Goal: Task Accomplishment & Management: Manage account settings

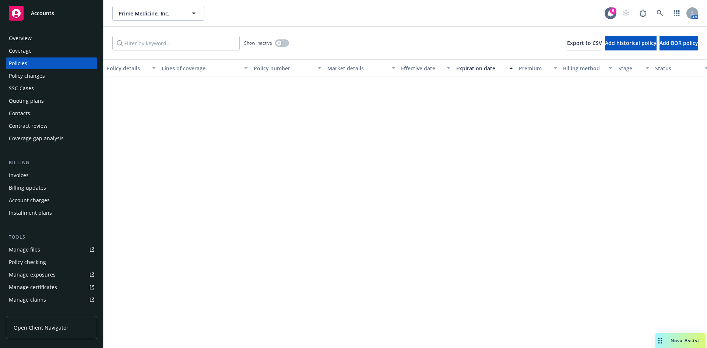
scroll to position [412, 0]
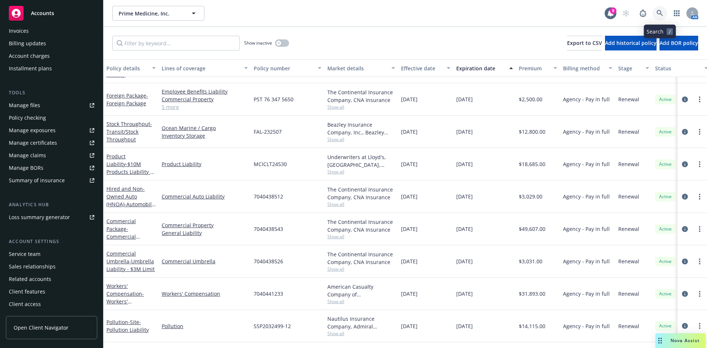
click at [659, 13] on icon at bounding box center [660, 13] width 7 height 7
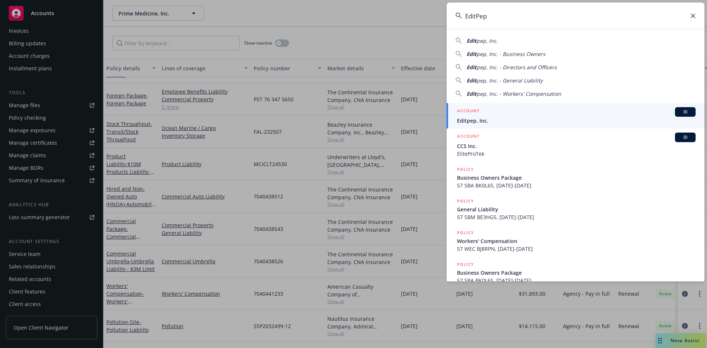
type input "EditPep"
click at [479, 118] on span "Editpep, Inc." at bounding box center [576, 121] width 239 height 8
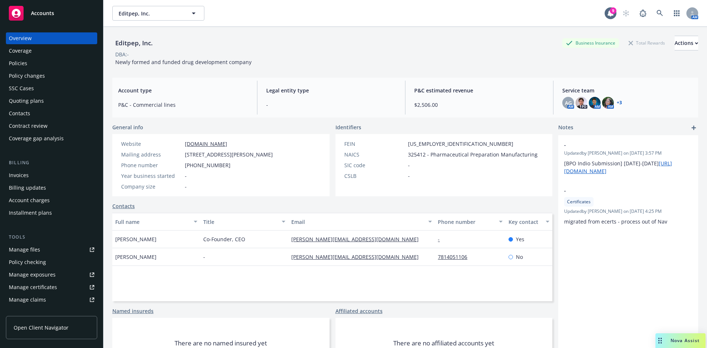
click at [27, 63] on div "Policies" at bounding box center [18, 63] width 18 height 12
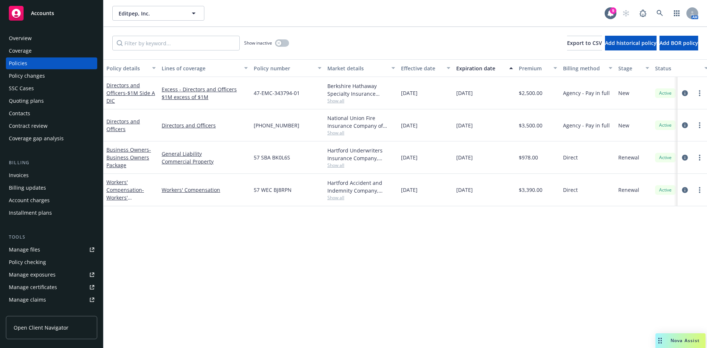
click at [25, 174] on div "Invoices" at bounding box center [19, 175] width 20 height 12
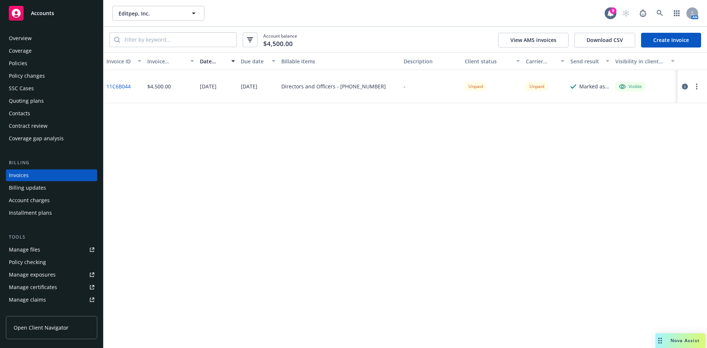
click at [119, 86] on link "11C6B044" at bounding box center [118, 87] width 24 height 8
click at [36, 66] on div "Policies" at bounding box center [51, 63] width 85 height 12
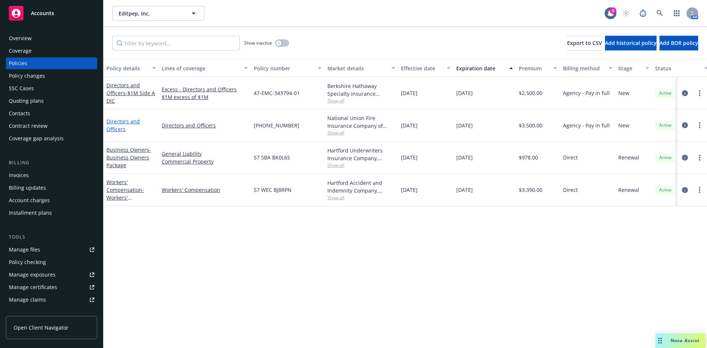
click at [118, 125] on link "Directors and Officers" at bounding box center [123, 125] width 34 height 15
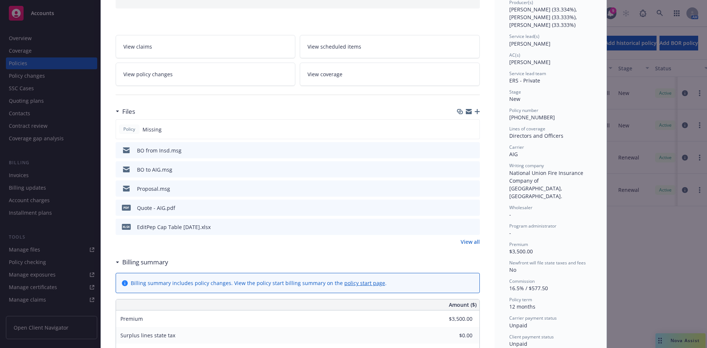
scroll to position [84, 0]
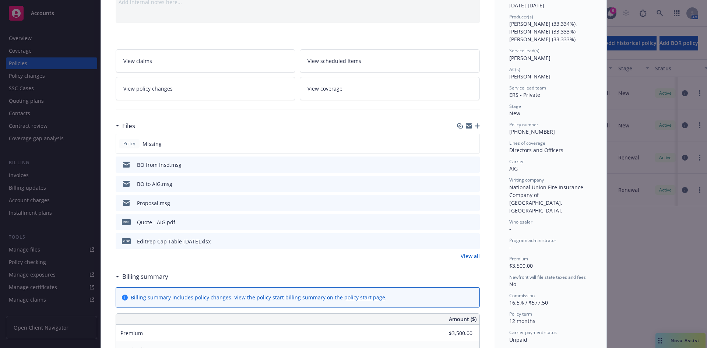
click at [472, 256] on link "View all" at bounding box center [470, 256] width 19 height 8
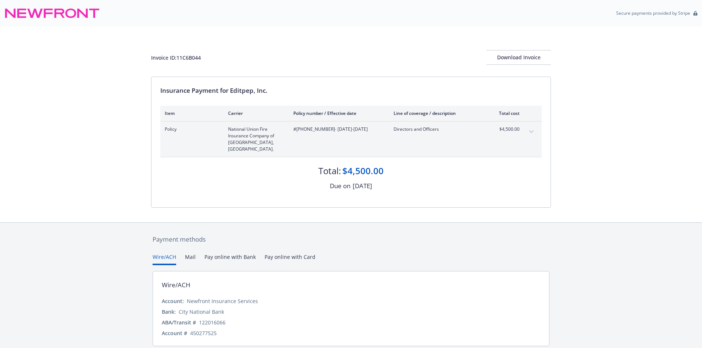
click at [529, 133] on icon "expand content" at bounding box center [531, 131] width 4 height 3
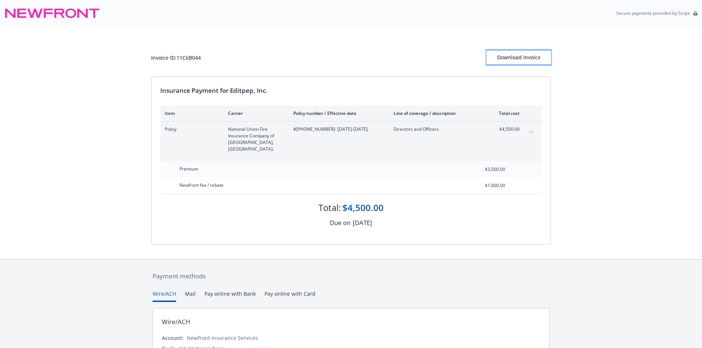
click at [523, 59] on div "Download Invoice" at bounding box center [518, 57] width 64 height 14
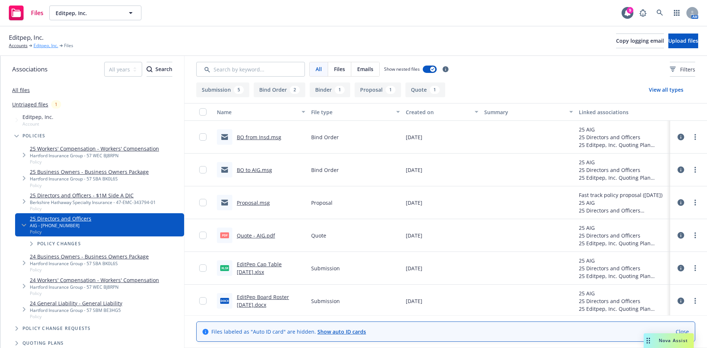
click at [41, 46] on link "Editpep, Inc." at bounding box center [46, 45] width 25 height 7
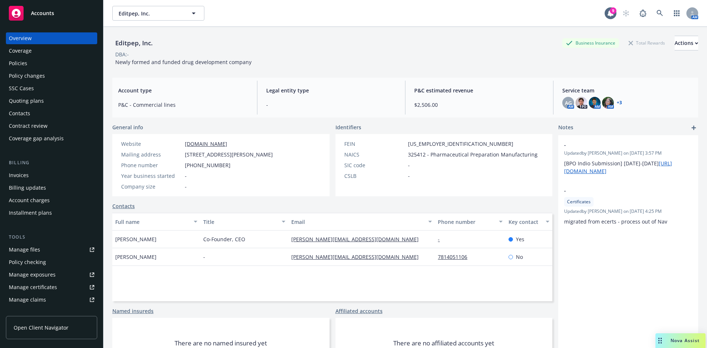
drag, startPoint x: 30, startPoint y: 60, endPoint x: 56, endPoint y: 64, distance: 26.0
click at [31, 61] on div "Policies" at bounding box center [51, 63] width 85 height 12
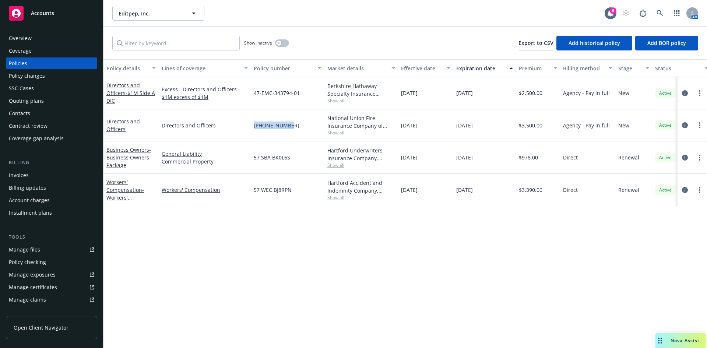
drag, startPoint x: 291, startPoint y: 127, endPoint x: 253, endPoint y: 126, distance: 38.0
click at [253, 126] on div "01-340-92-17" at bounding box center [288, 125] width 74 height 32
copy span "01-340-92-17"
click at [25, 177] on div "Invoices" at bounding box center [19, 175] width 20 height 12
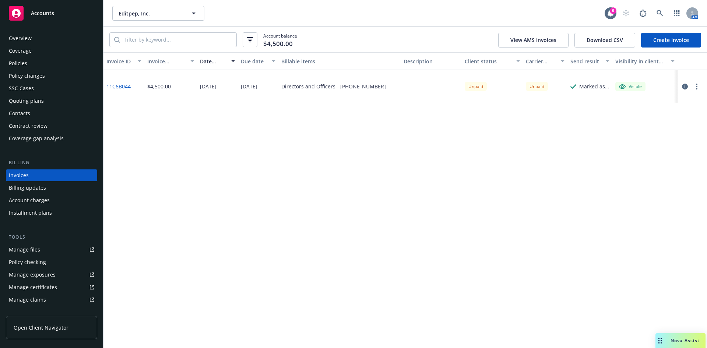
click at [644, 189] on div "Invoice ID Invoice amount Date issued Due date Billable items Description Clien…" at bounding box center [406, 200] width 604 height 296
click at [658, 10] on icon at bounding box center [660, 13] width 7 height 7
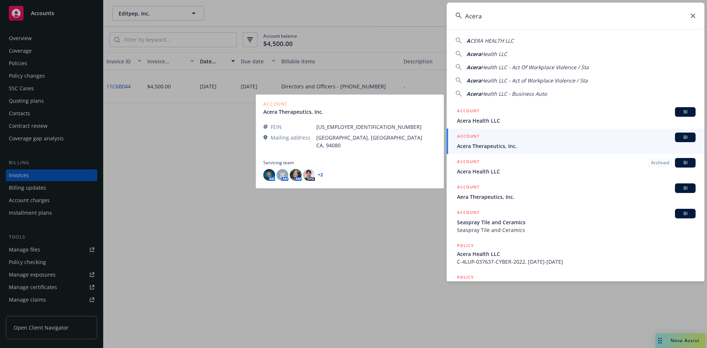
type input "Acera"
click at [499, 145] on span "Acera Therapeutics, Inc." at bounding box center [576, 146] width 239 height 8
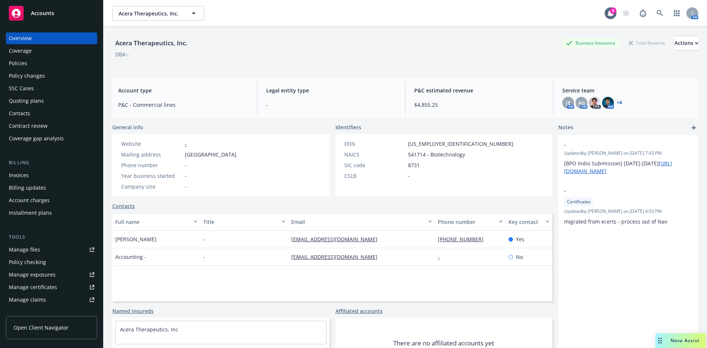
click at [28, 62] on div "Policies" at bounding box center [51, 63] width 85 height 12
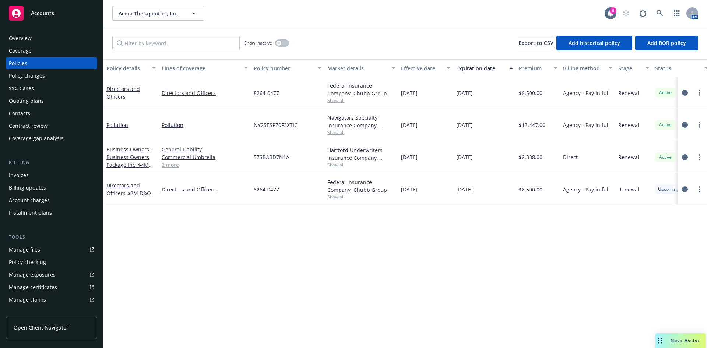
click at [36, 175] on div "Invoices" at bounding box center [51, 175] width 85 height 12
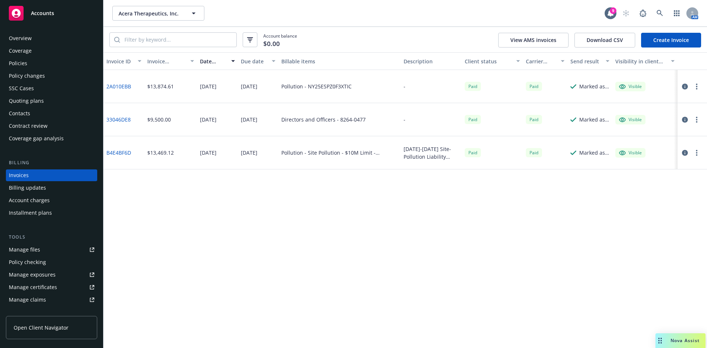
click at [659, 38] on link "Create Invoice" at bounding box center [671, 40] width 60 height 15
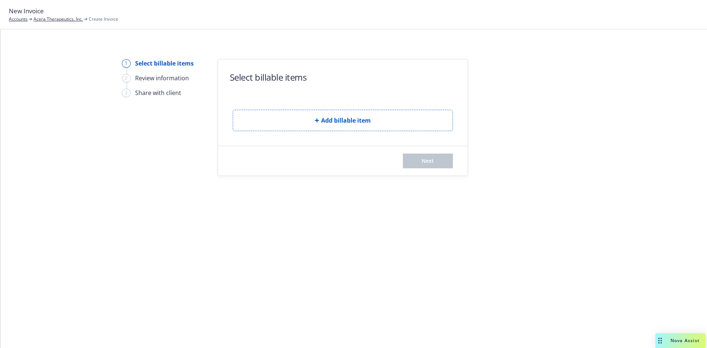
click at [302, 123] on button "Add billable item" at bounding box center [343, 120] width 220 height 21
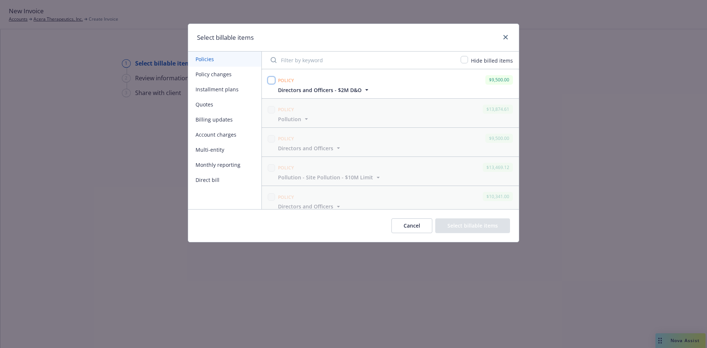
click at [271, 81] on input "checkbox" at bounding box center [271, 80] width 7 height 7
checkbox input "true"
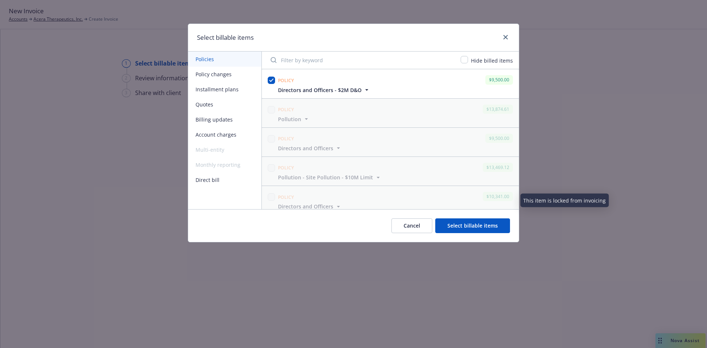
click at [475, 229] on button "Select billable items" at bounding box center [472, 225] width 75 height 15
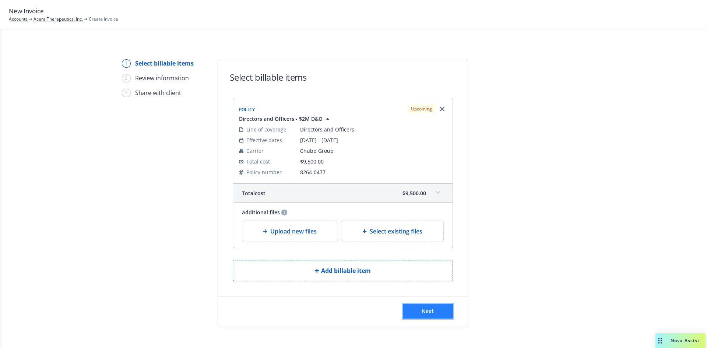
click at [423, 309] on span "Next" at bounding box center [428, 311] width 12 height 7
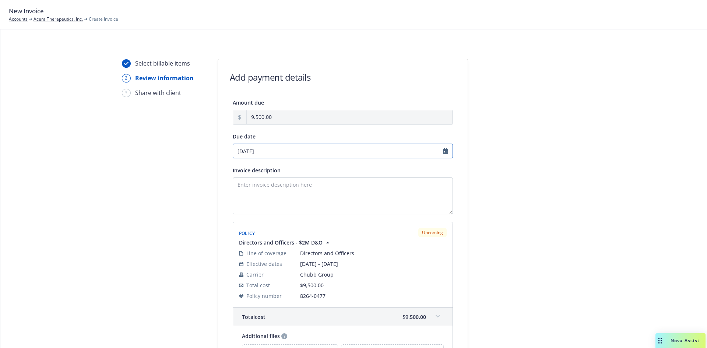
click at [442, 150] on input "10/23/2025" at bounding box center [343, 151] width 220 height 15
select select "October"
select select "2025"
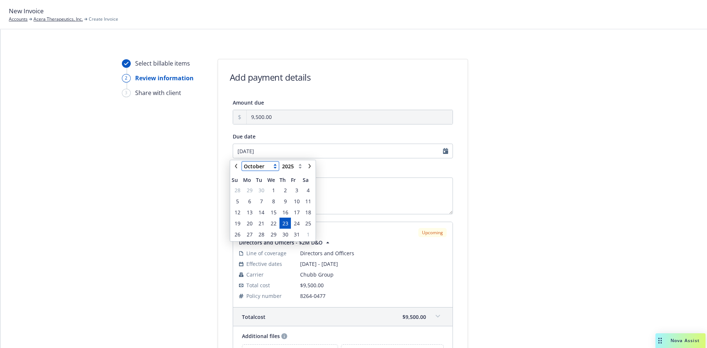
click at [276, 168] on select "January February March April May June July August September October November De…" at bounding box center [260, 166] width 37 height 9
click at [242, 162] on select "January February March April May June July August September October November De…" at bounding box center [260, 166] width 37 height 9
click at [308, 168] on icon "chevronRight" at bounding box center [310, 166] width 4 height 4
select select "October"
click at [259, 200] on span "7" at bounding box center [262, 201] width 10 height 9
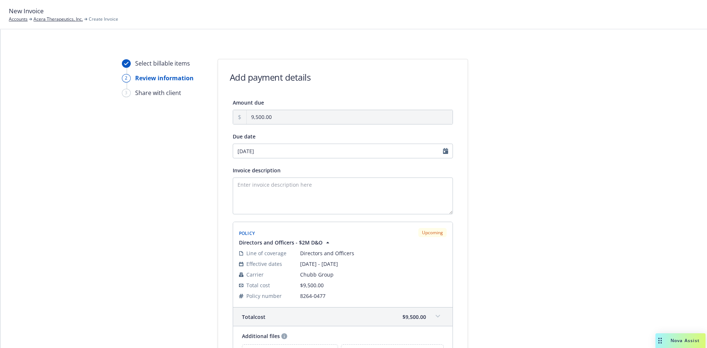
type input "10/07/2025"
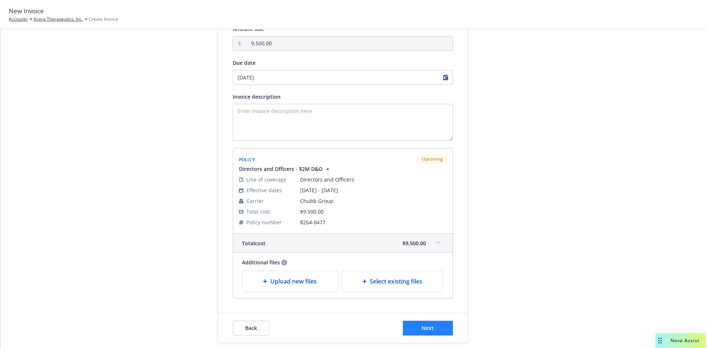
scroll to position [98, 0]
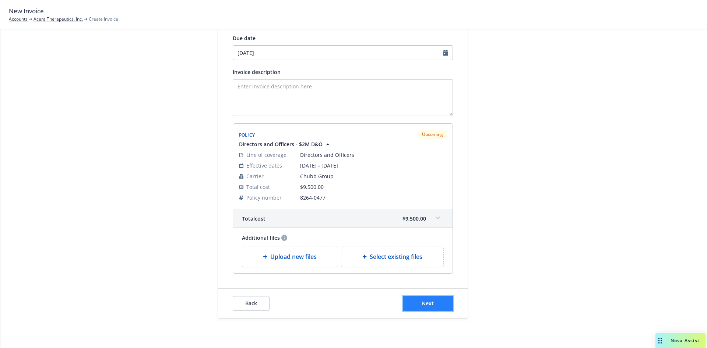
click at [436, 303] on button "Next" at bounding box center [428, 303] width 50 height 15
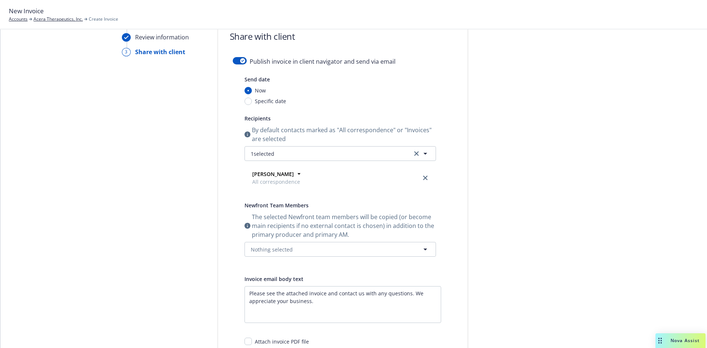
scroll to position [0, 0]
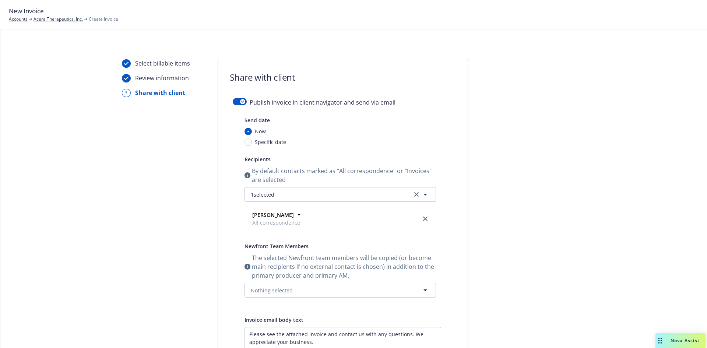
click at [238, 98] on form "Share with client Publish invoice in client navigator and send via email Send d…" at bounding box center [343, 266] width 250 height 414
click at [240, 101] on div "button" at bounding box center [242, 101] width 5 height 5
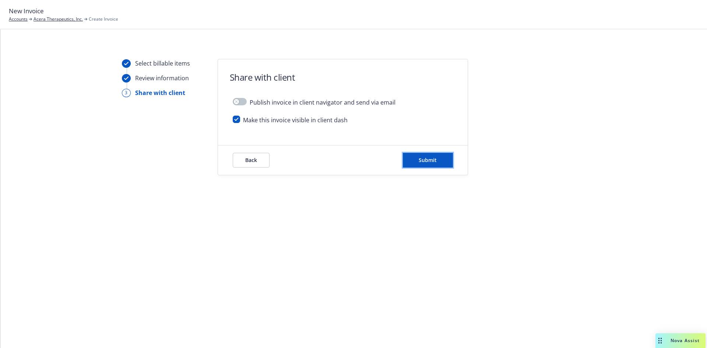
click at [417, 160] on button "Submit" at bounding box center [428, 160] width 50 height 15
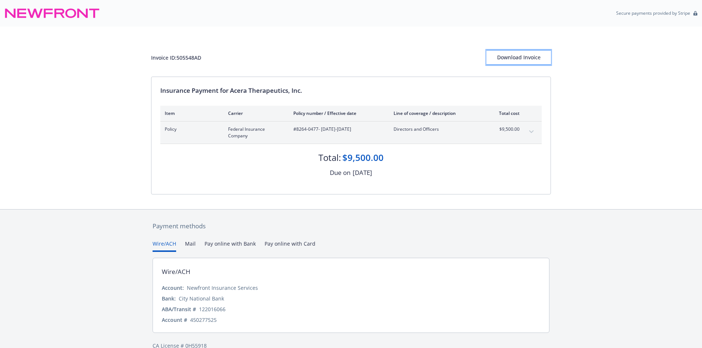
click at [537, 55] on div "Download Invoice" at bounding box center [518, 57] width 64 height 14
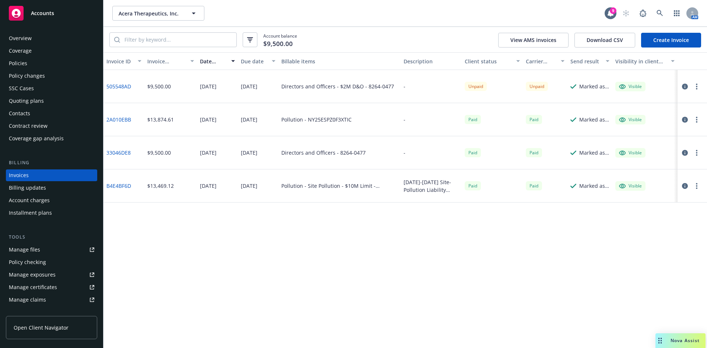
click at [15, 65] on div "Policies" at bounding box center [18, 63] width 18 height 12
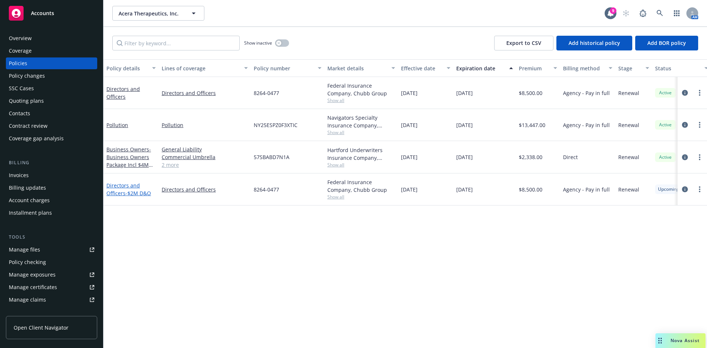
click at [118, 193] on link "Directors and Officers - $2M D&O" at bounding box center [128, 189] width 45 height 15
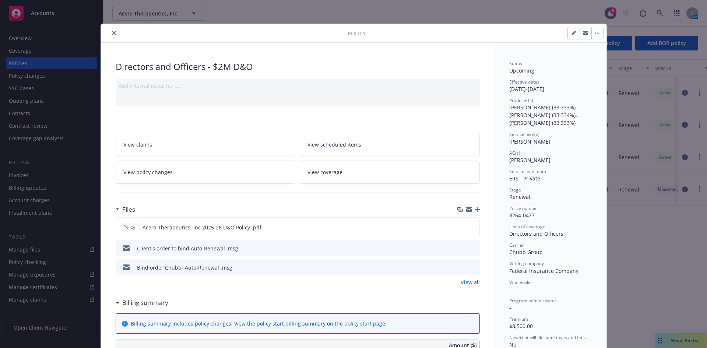
click at [475, 209] on icon "button" at bounding box center [477, 209] width 5 height 5
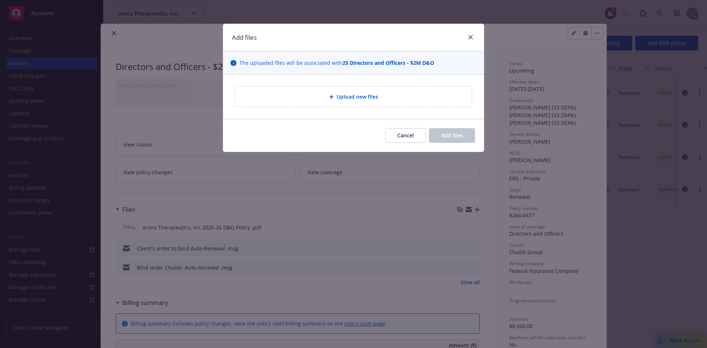
click at [339, 102] on div "Upload new files" at bounding box center [353, 97] width 236 height 20
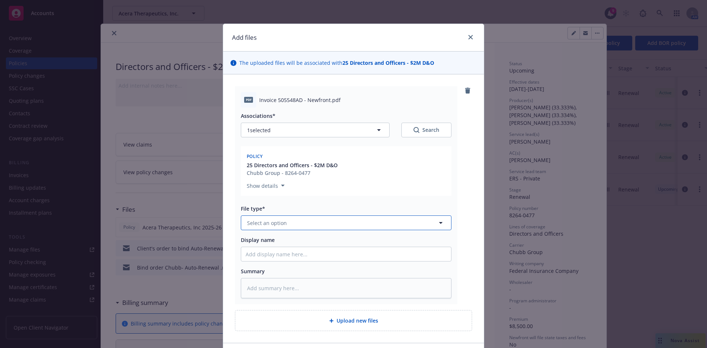
click at [271, 219] on span "Select an option" at bounding box center [267, 223] width 40 height 8
type input "inv"
click at [276, 246] on span "Invoice - Newfront" at bounding box center [272, 243] width 46 height 8
click at [260, 265] on div "Associations* 1 selected Search Policy 25 Directors and Officers - $2M D&O Chub…" at bounding box center [346, 203] width 211 height 191
click at [263, 257] on input "Display name" at bounding box center [346, 254] width 210 height 14
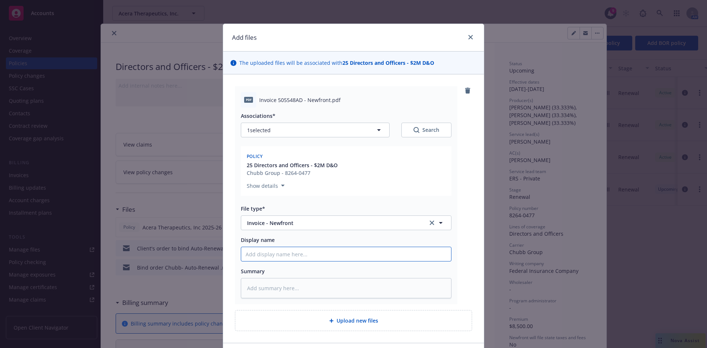
paste input "Acera"
type textarea "x"
type input "Acera"
type textarea "x"
type input "Acera"
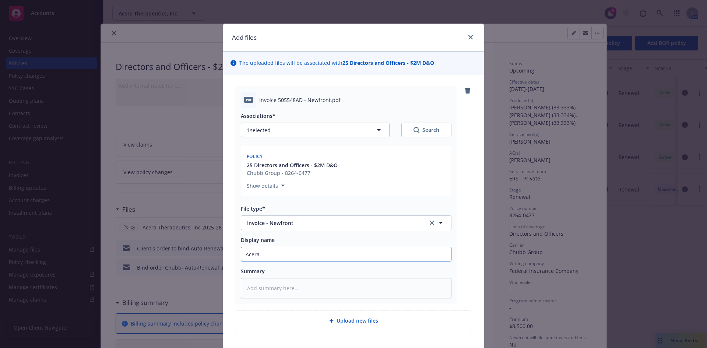
click at [263, 256] on input "Acera" at bounding box center [346, 254] width 210 height 14
paste input "Acera Therapeutics, Inc."
type textarea "x"
type input "Acera Acera Therapeutics, Inc."
drag, startPoint x: 259, startPoint y: 254, endPoint x: 230, endPoint y: 255, distance: 28.7
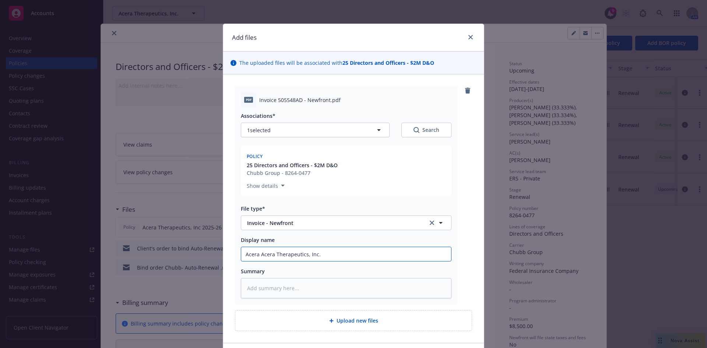
click at [230, 255] on div "pdf Invoice 505548AD - Newfront.pdf Associations* 1 selected Search Policy 25 D…" at bounding box center [353, 208] width 261 height 269
type textarea "x"
type input "Acera Therapeutics, Inc."
click at [322, 250] on input "Acera Therapeutics, Inc." at bounding box center [346, 254] width 210 height 14
type textarea "x"
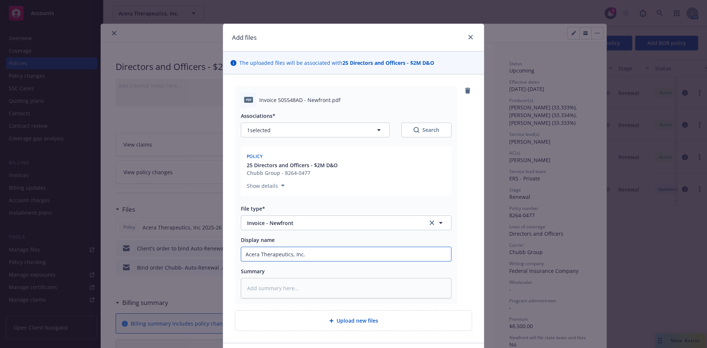
type input "Acera Therapeutics, Inc."
type textarea "x"
type input "Acera Therapeutics, Inc. 2"
type textarea "x"
type input "Acera Therapeutics, Inc. 20"
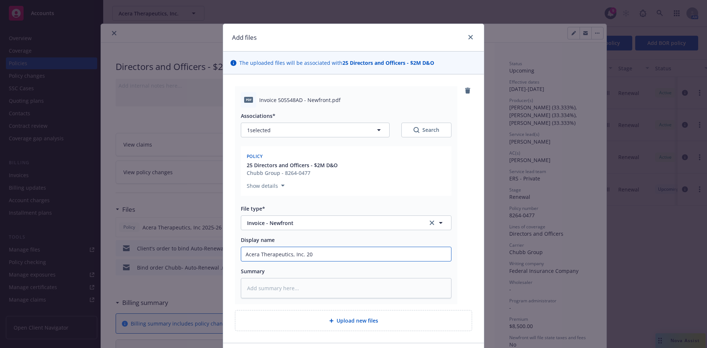
type textarea "x"
type input "Acera Therapeutics, Inc. 202"
type textarea "x"
type input "Acera Therapeutics, Inc. 2025"
type textarea "x"
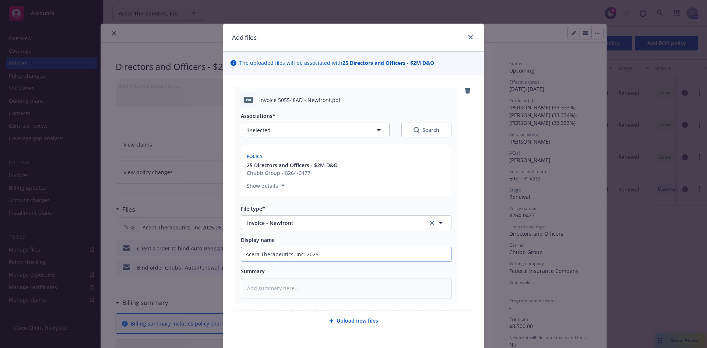
type input "Acera Therapeutics, Inc. 2025-"
type textarea "x"
type input "Acera Therapeutics, Inc. 2025-2"
type textarea "x"
type input "Acera Therapeutics, Inc. 2025-26"
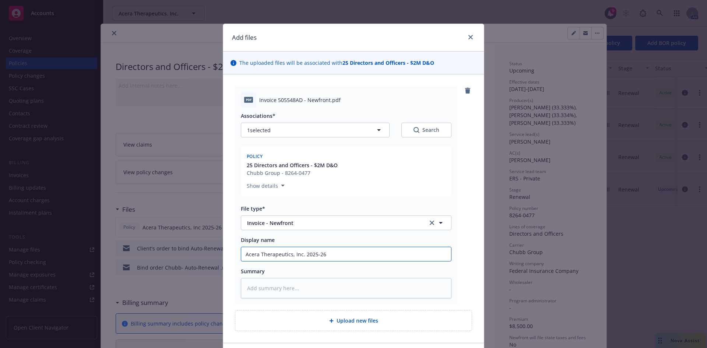
type textarea "x"
type input "Acera Therapeutics, Inc. 2025-26"
type textarea "x"
type input "Acera Therapeutics, Inc. 2025-26 D"
type textarea "x"
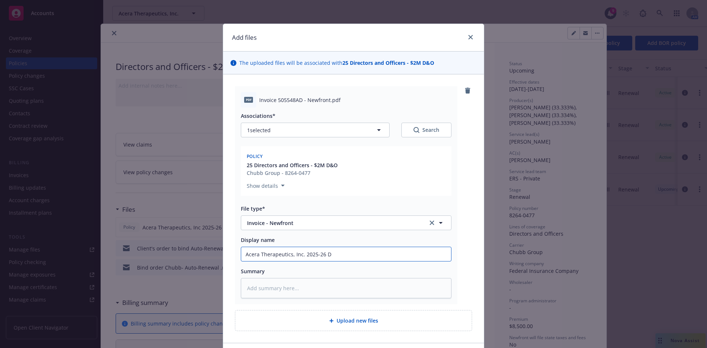
type input "Acera Therapeutics, Inc. 2025-26 D&"
type textarea "x"
type input "Acera Therapeutics, Inc. 2025-26 D&O"
type textarea "x"
type input "Acera Therapeutics, Inc. 2025-26 D&O"
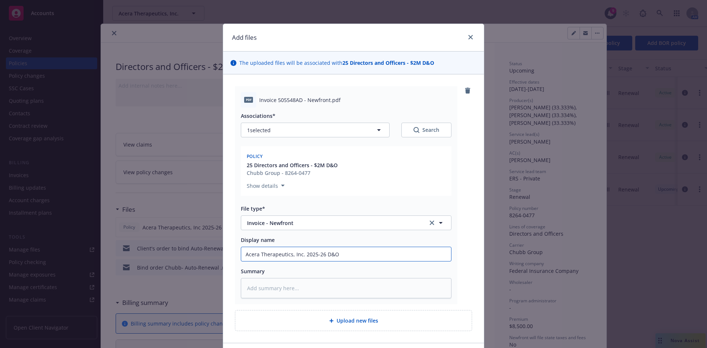
type textarea "x"
type input "Acera Therapeutics, Inc. 2025-26 D&O I"
type textarea "x"
type input "Acera Therapeutics, Inc. 2025-26 D&O In"
type textarea "x"
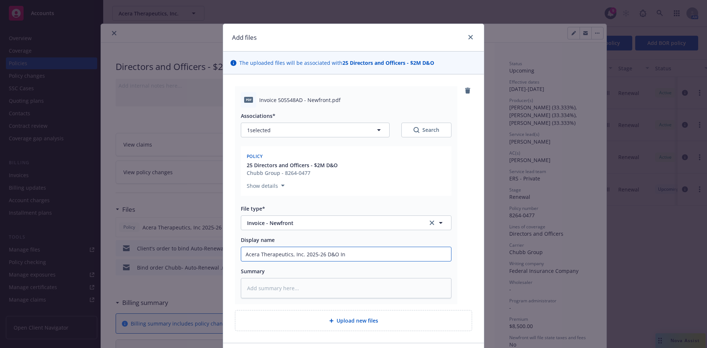
type input "Acera Therapeutics, Inc. 2025-26 D&O Inv"
type textarea "x"
type input "Acera Therapeutics, Inc. 2025-26 D&O Invoc"
type textarea "x"
type input "Acera Therapeutics, Inc. 2025-26 D&O Invoci"
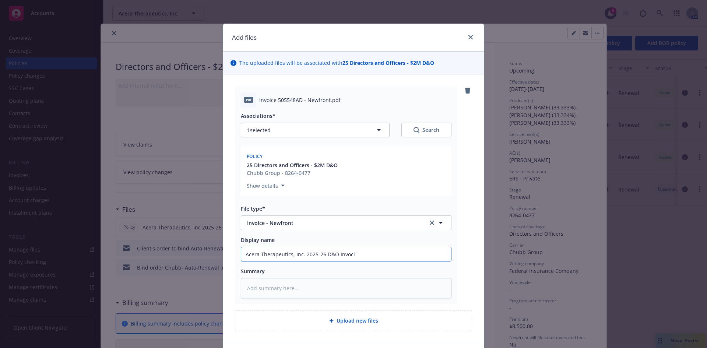
type textarea "x"
type input "Acera Therapeutics, Inc. 2025-26 D&O Invocie"
type textarea "x"
type input "Acera Therapeutics, Inc. 2025-26 D&O Invocie"
type textarea "x"
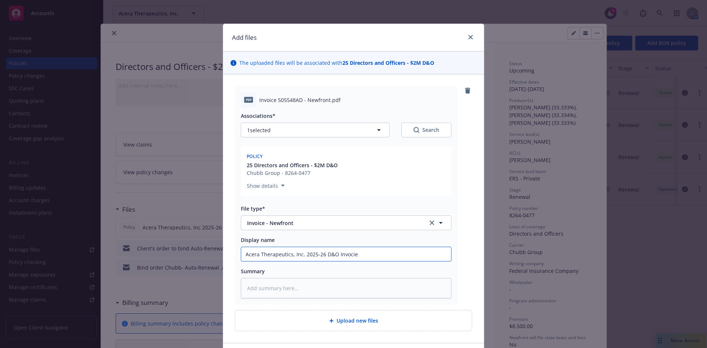
type input "Acera Therapeutics, Inc. 2025-26 D&O Invocie"
type textarea "x"
type input "Acera Therapeutics, Inc. 2025-26 D&O Invoci"
type textarea "x"
type input "Acera Therapeutics, Inc. 2025-26 D&O Invoc"
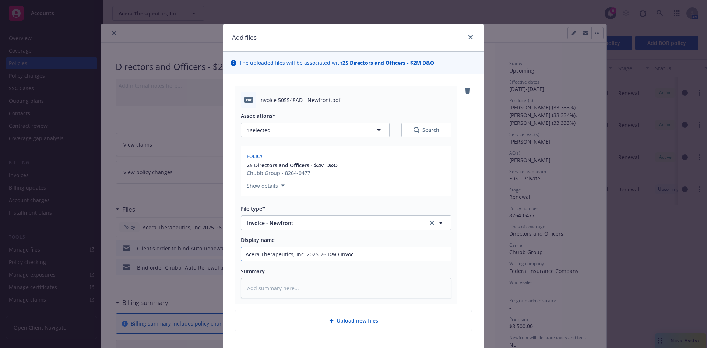
type textarea "x"
type input "Acera Therapeutics, Inc. 2025-26 D&O Invo"
type textarea "x"
type input "Acera Therapeutics, Inc. 2025-26 D&O Invoic"
type textarea "x"
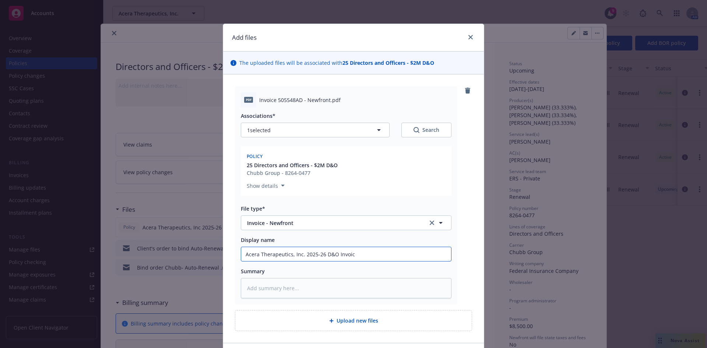
type input "Acera Therapeutics, Inc. 2025-26 D&O Invoice"
type textarea "x"
type input "Acera Therapeutics, Inc. 2025-26 D&O Invoice"
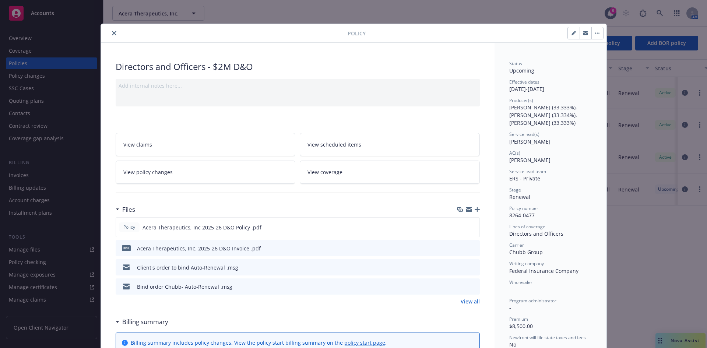
click at [458, 248] on icon "download file" at bounding box center [460, 247] width 5 height 4
click at [457, 227] on icon "download file" at bounding box center [460, 227] width 6 height 6
click at [476, 210] on icon "button" at bounding box center [477, 209] width 5 height 5
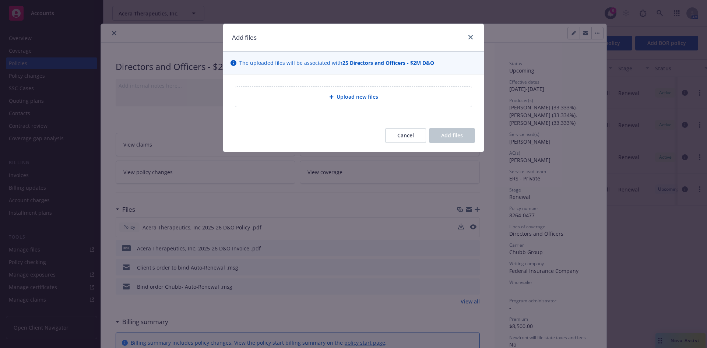
type textarea "x"
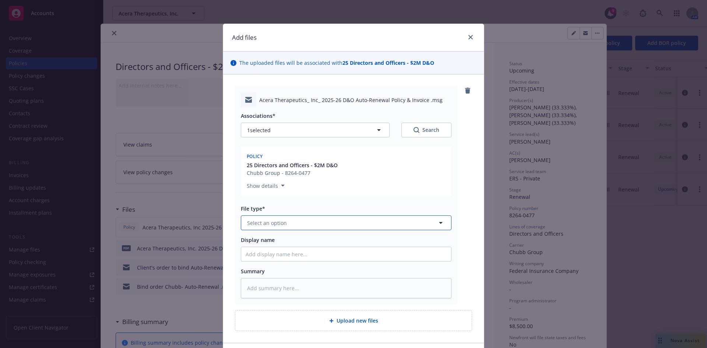
click at [288, 223] on button "Select an option" at bounding box center [346, 222] width 211 height 15
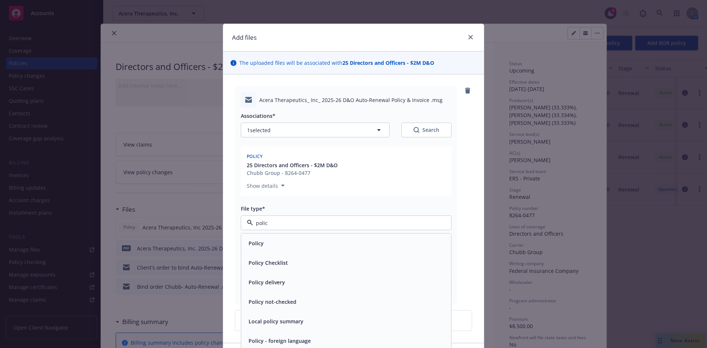
type input "policy"
click at [291, 274] on div "Policy delivery" at bounding box center [346, 283] width 210 height 20
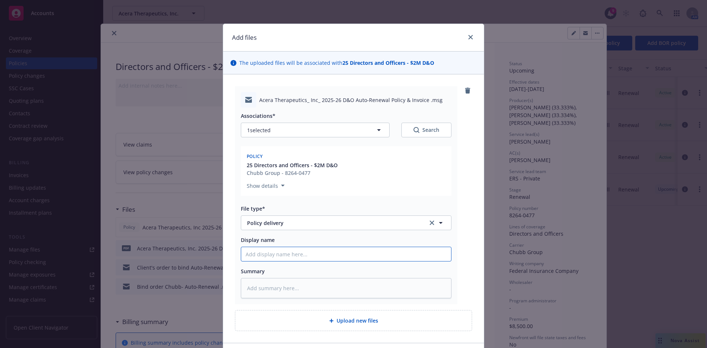
click at [268, 253] on input "Display name" at bounding box center [346, 254] width 210 height 14
type textarea "x"
type input "D"
type textarea "x"
type input "D&"
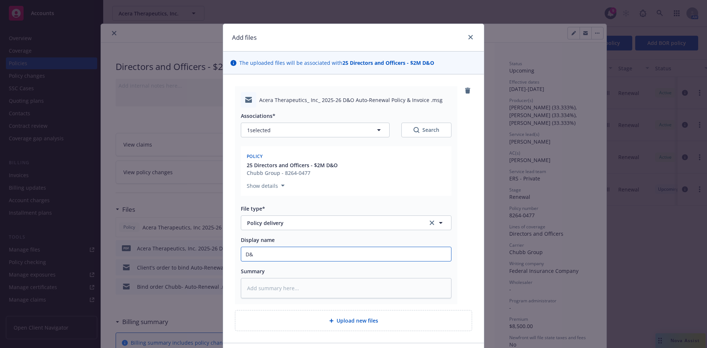
type textarea "x"
type input "D&O"
type textarea "x"
type input "D&O Policy/invoice to client"
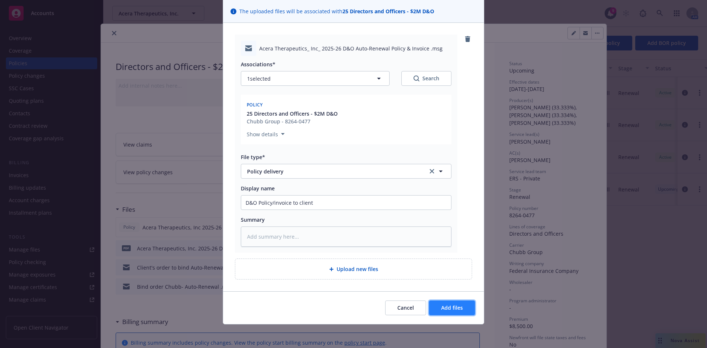
click at [442, 309] on span "Add files" at bounding box center [452, 307] width 22 height 7
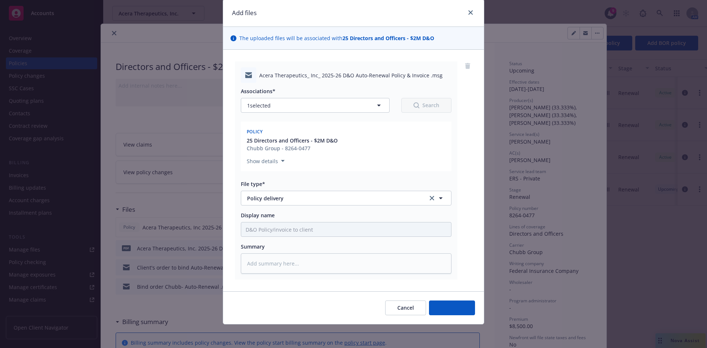
scroll to position [25, 0]
type textarea "x"
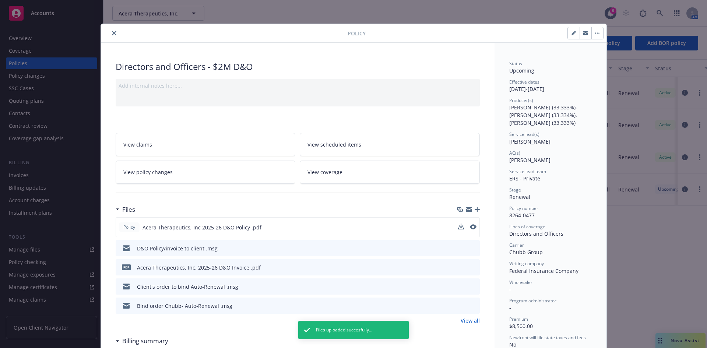
click at [112, 33] on icon "close" at bounding box center [114, 33] width 4 height 4
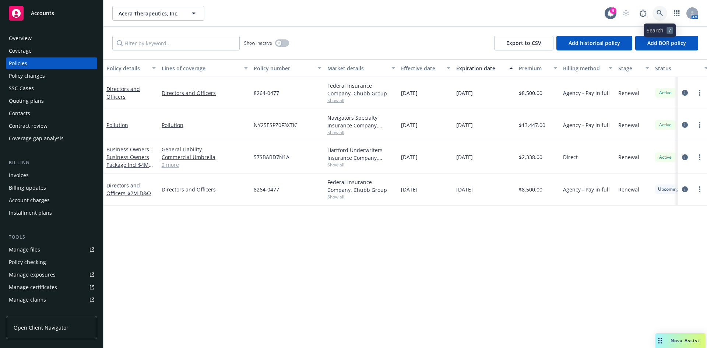
click at [660, 13] on icon at bounding box center [660, 13] width 7 height 7
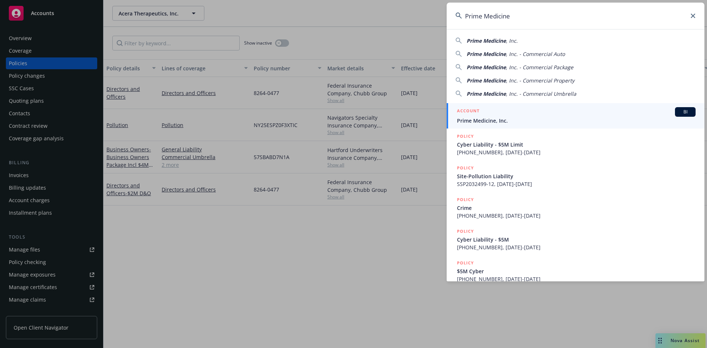
click at [504, 16] on input "Prime Medicine" at bounding box center [576, 16] width 258 height 27
click at [503, 16] on input "Prime Medicine" at bounding box center [576, 16] width 258 height 27
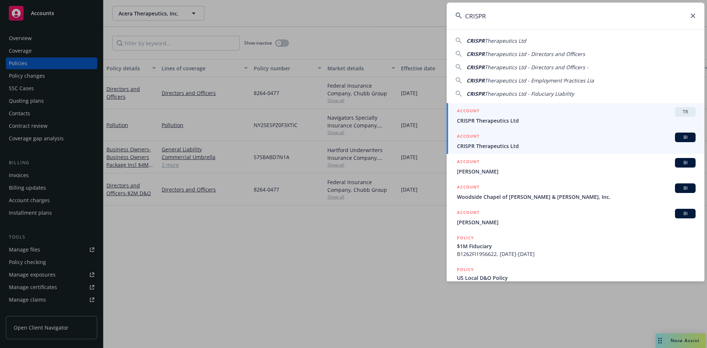
type input "CRISPR"
click at [480, 141] on div "ACCOUNT BI" at bounding box center [576, 138] width 239 height 10
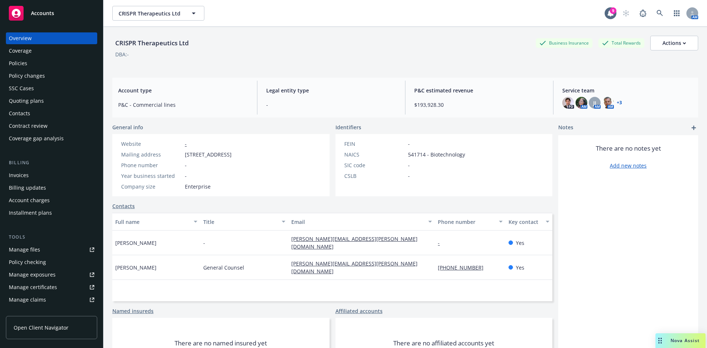
click at [19, 62] on div "Policies" at bounding box center [18, 63] width 18 height 12
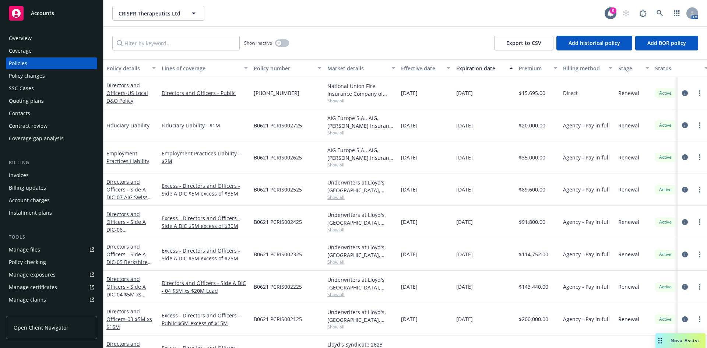
scroll to position [87, 0]
